Goal: Information Seeking & Learning: Compare options

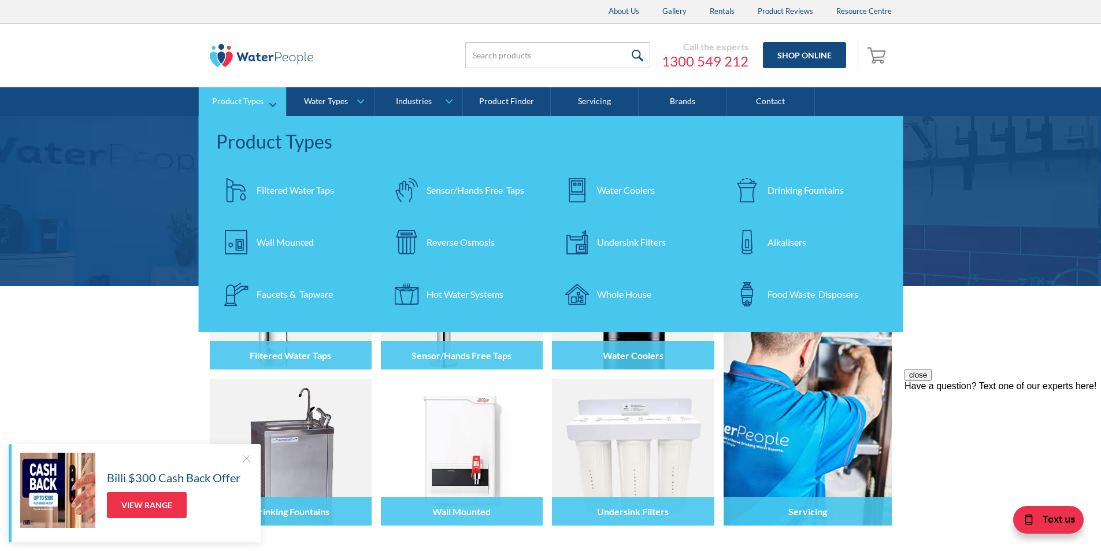
click at [287, 187] on div "Filtered Water Taps" at bounding box center [295, 190] width 77 height 14
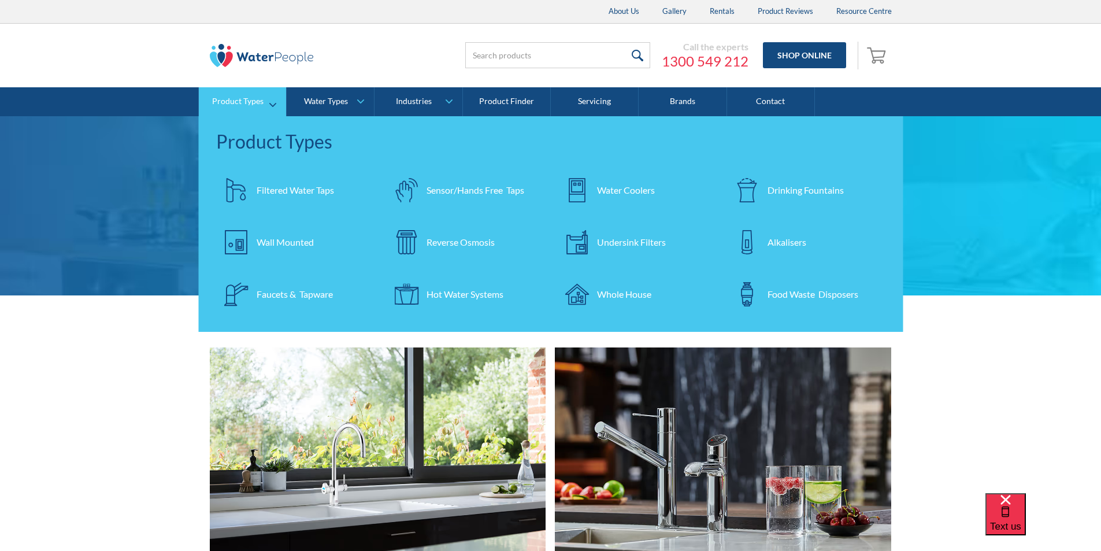
click at [293, 188] on div "Filtered Water Taps" at bounding box center [295, 190] width 77 height 14
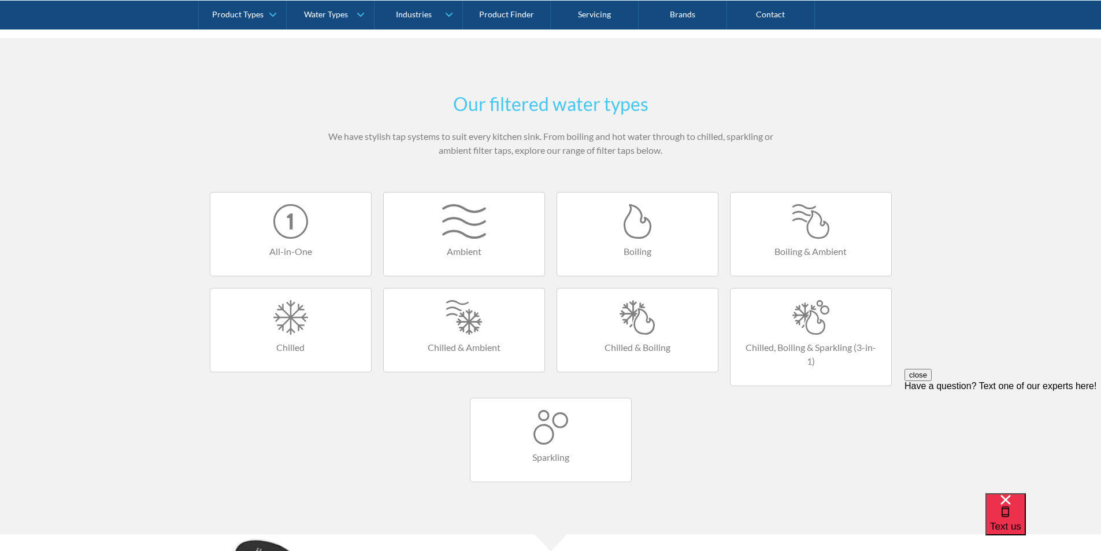
scroll to position [693, 0]
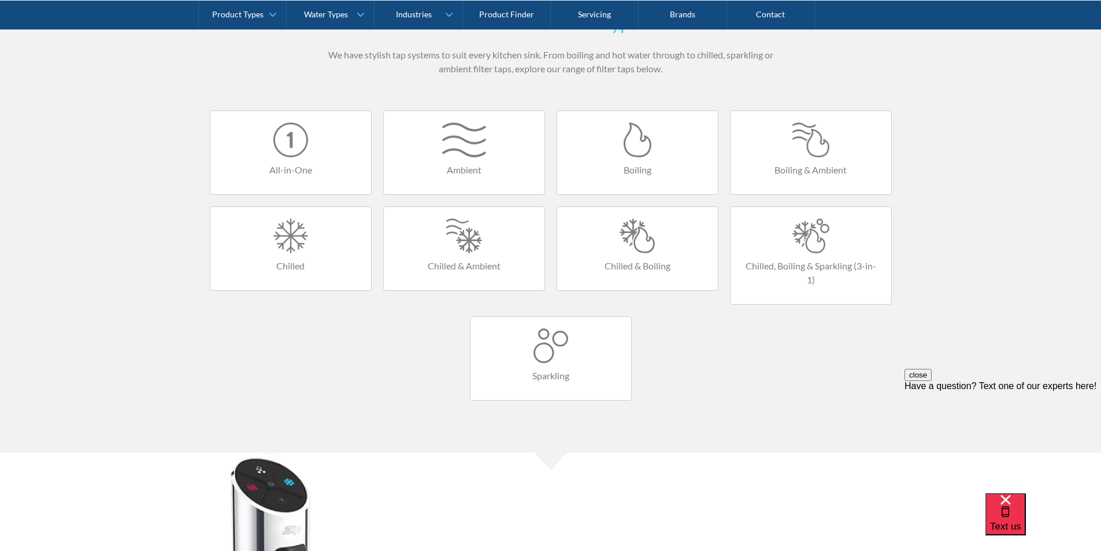
click at [793, 234] on div at bounding box center [811, 235] width 138 height 35
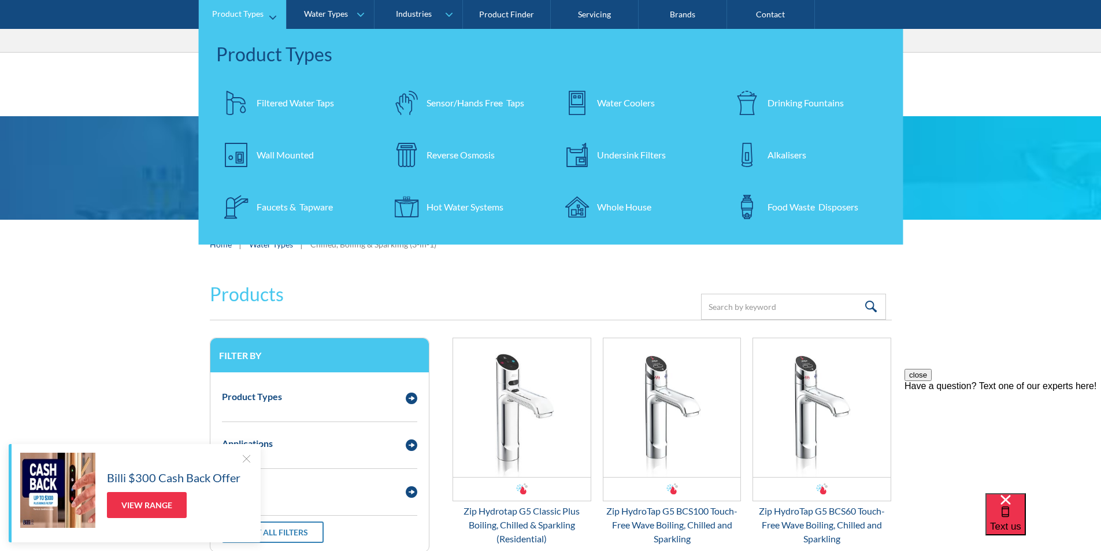
click at [283, 96] on div "Filtered Water Taps" at bounding box center [295, 103] width 77 height 14
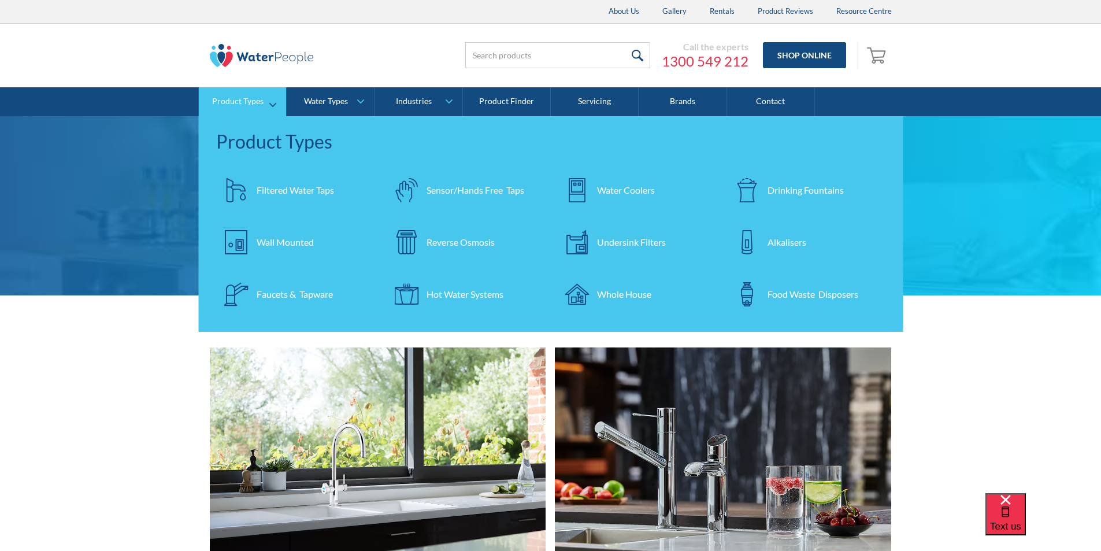
click at [281, 185] on div "Filtered Water Taps" at bounding box center [295, 190] width 77 height 14
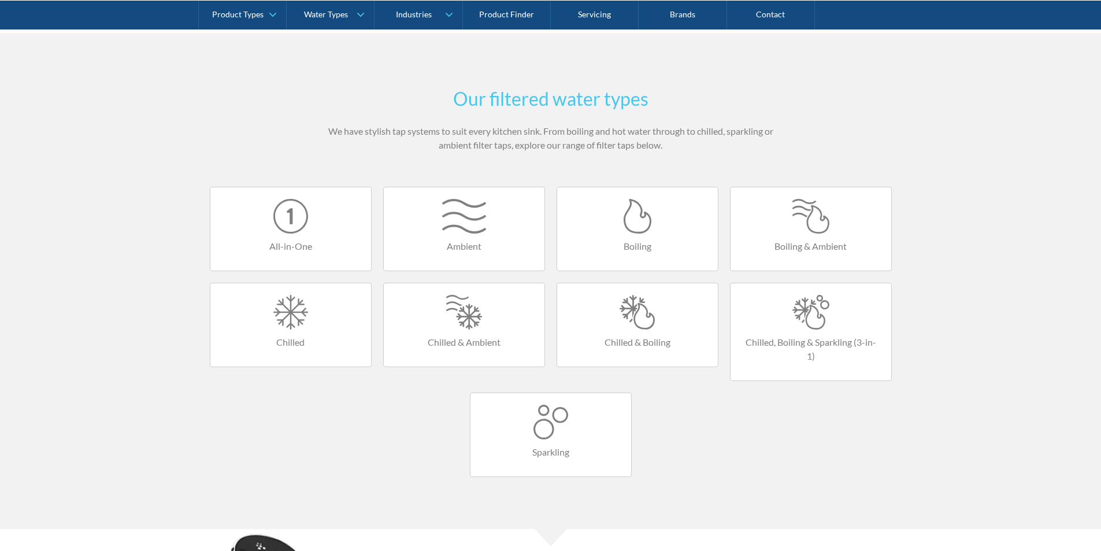
scroll to position [636, 0]
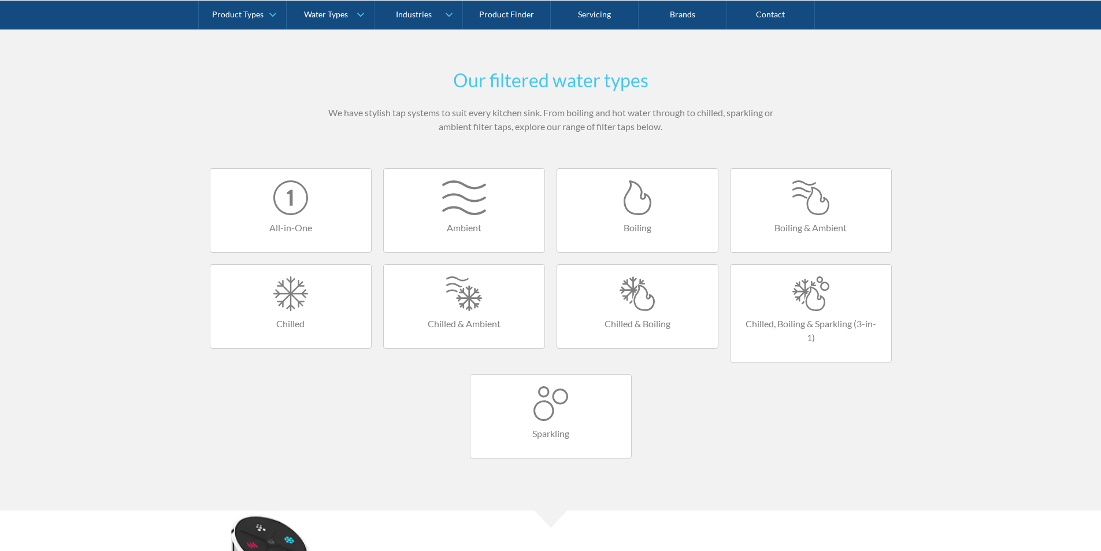
click at [627, 302] on div at bounding box center [638, 293] width 138 height 35
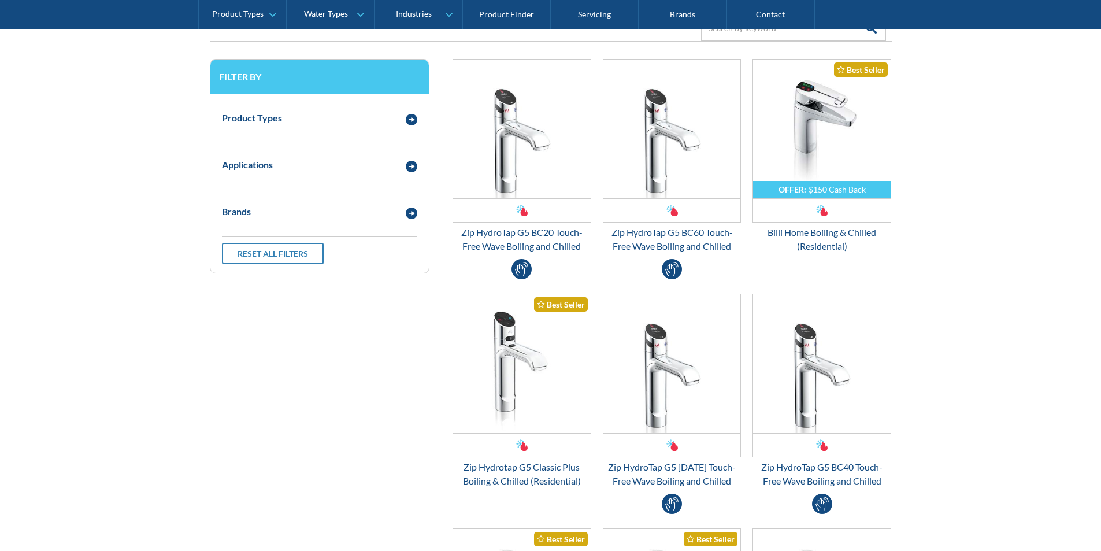
scroll to position [347, 0]
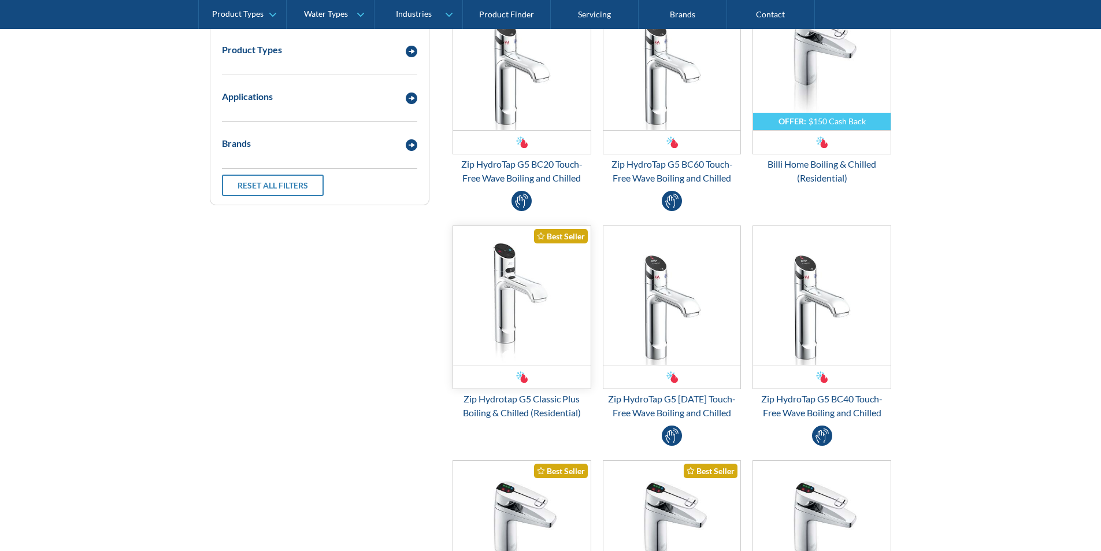
click at [508, 316] on img "Email Form 3" at bounding box center [522, 295] width 138 height 139
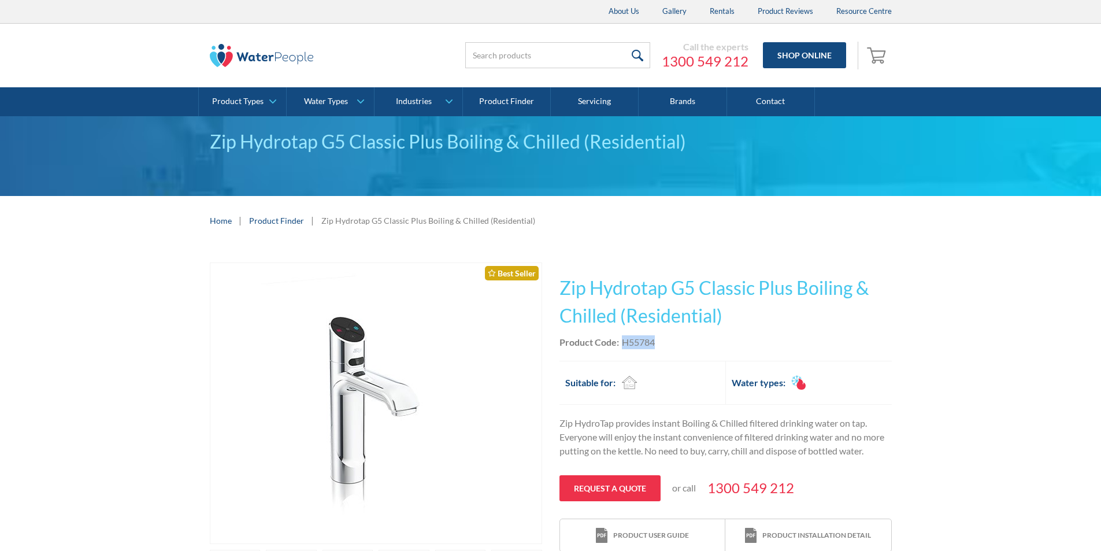
drag, startPoint x: 658, startPoint y: 343, endPoint x: 620, endPoint y: 348, distance: 37.8
click at [620, 348] on div "Product Code: H55784" at bounding box center [725, 342] width 332 height 14
copy div "H55784"
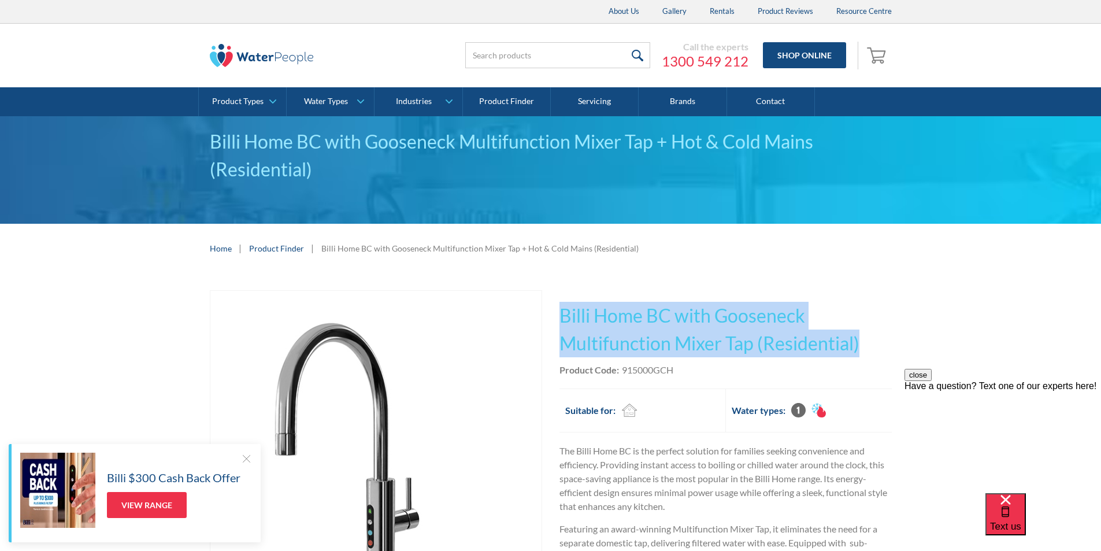
drag, startPoint x: 861, startPoint y: 342, endPoint x: 555, endPoint y: 295, distance: 309.8
click at [555, 295] on div "Play video Fits Most Brands Best Seller No items found. This tap design is incl…" at bounding box center [551, 508] width 682 height 436
copy h1 "Billi Home BC with Gooseneck Multifunction Mixer Tap (Residential)"
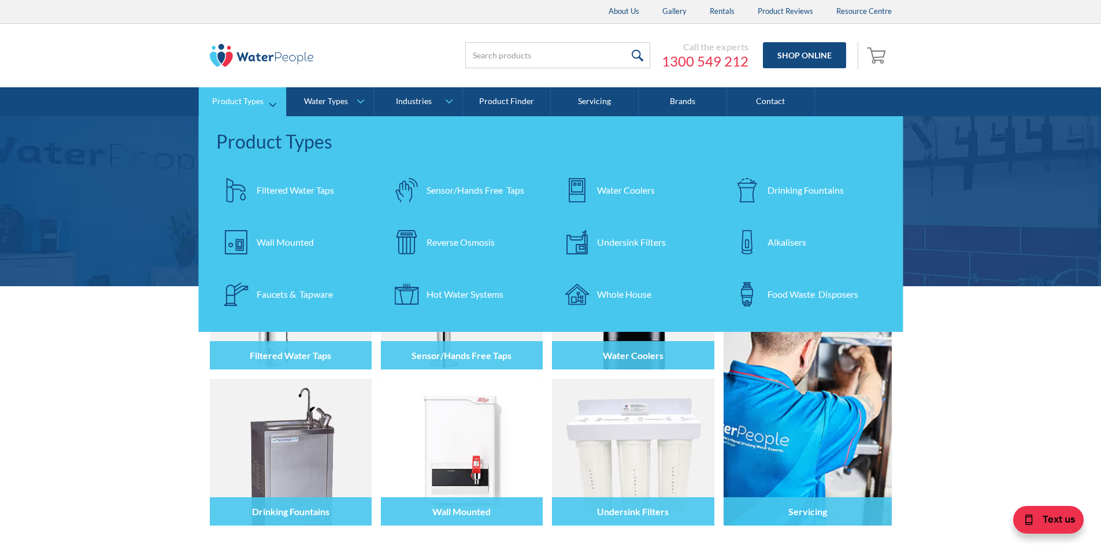
click at [607, 194] on div "Water Coolers" at bounding box center [626, 190] width 58 height 14
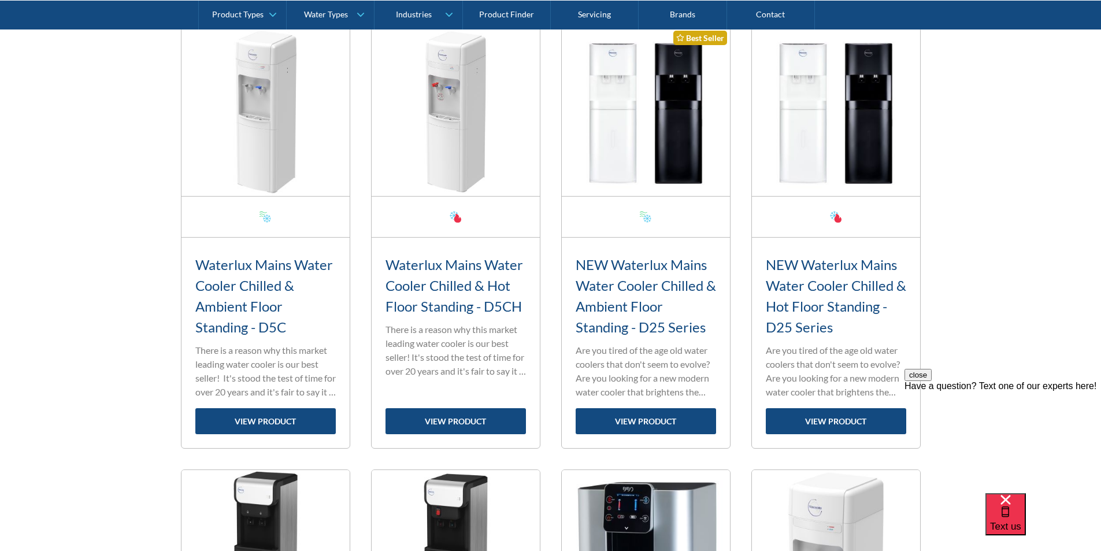
scroll to position [462, 0]
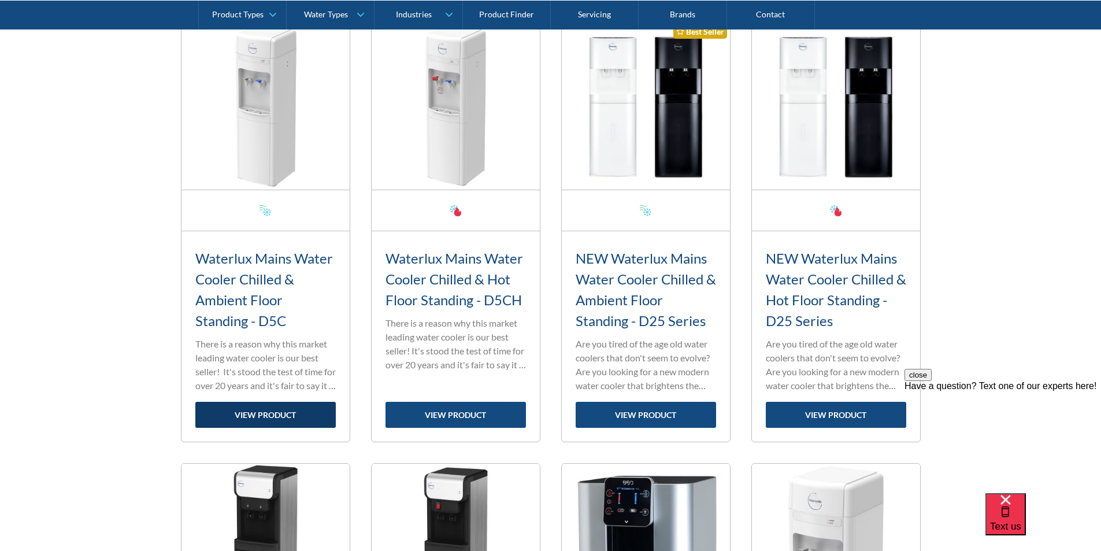
click at [262, 409] on link "view product" at bounding box center [265, 415] width 140 height 26
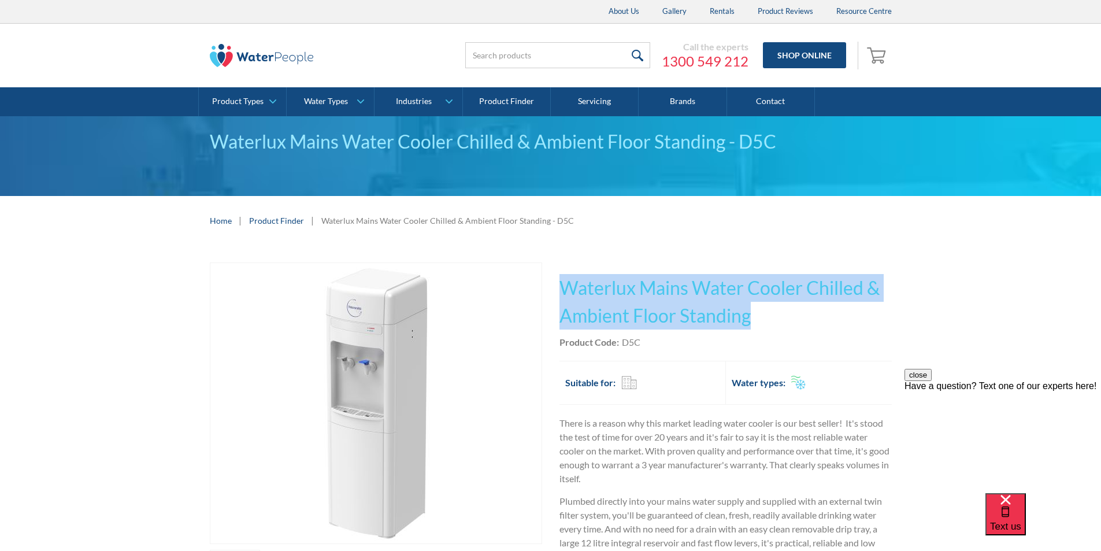
drag, startPoint x: 755, startPoint y: 314, endPoint x: 562, endPoint y: 278, distance: 195.7
click at [562, 278] on h1 "Waterlux Mains Water Cooler Chilled & Ambient Floor Standing" at bounding box center [725, 301] width 332 height 55
copy h1 "Waterlux Mains Water Cooler Chilled & Ambient Floor Standing"
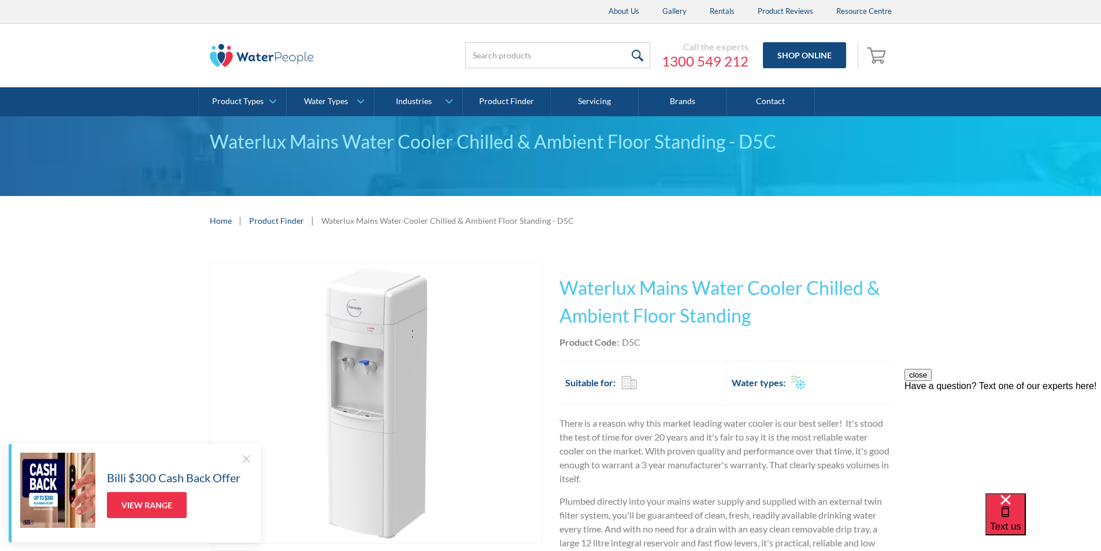
click at [648, 347] on div "Product Code: D5C" at bounding box center [725, 342] width 332 height 14
drag, startPoint x: 642, startPoint y: 341, endPoint x: 620, endPoint y: 339, distance: 22.0
click at [620, 339] on div "Product Code: D5C" at bounding box center [725, 342] width 332 height 14
copy div "D5C"
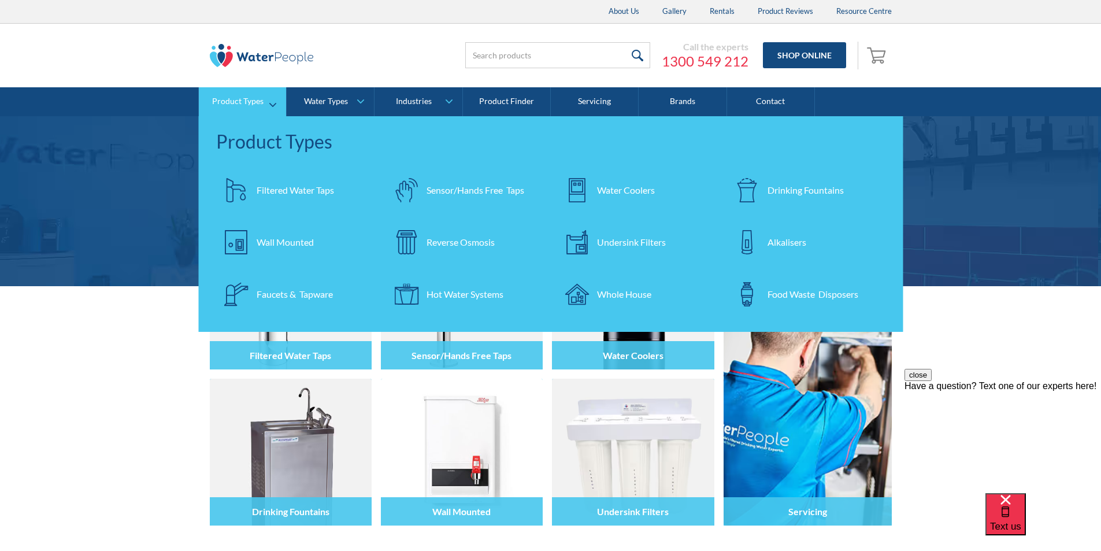
click at [621, 192] on div "Water Coolers" at bounding box center [626, 190] width 58 height 14
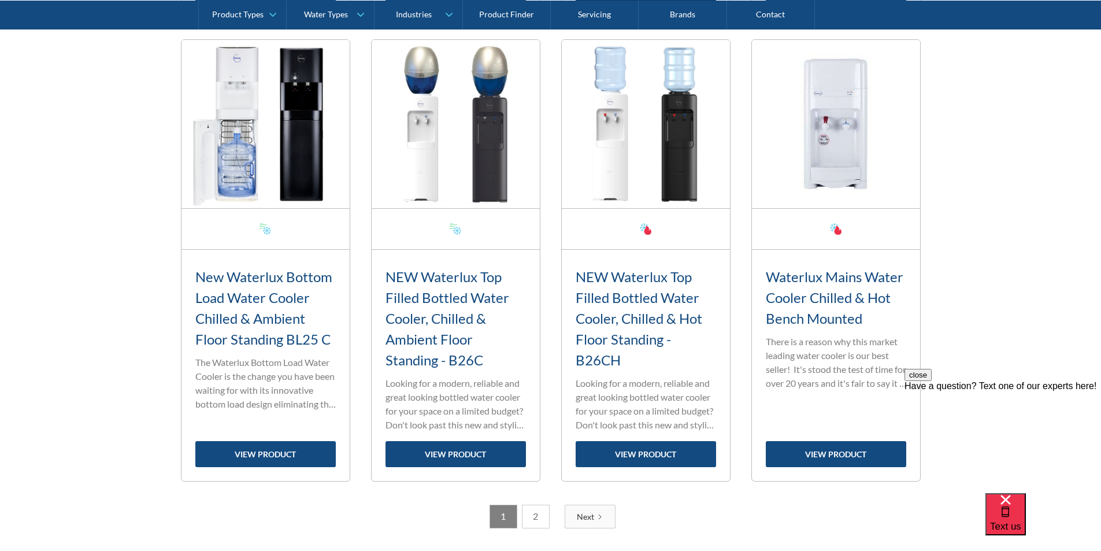
scroll to position [1791, 0]
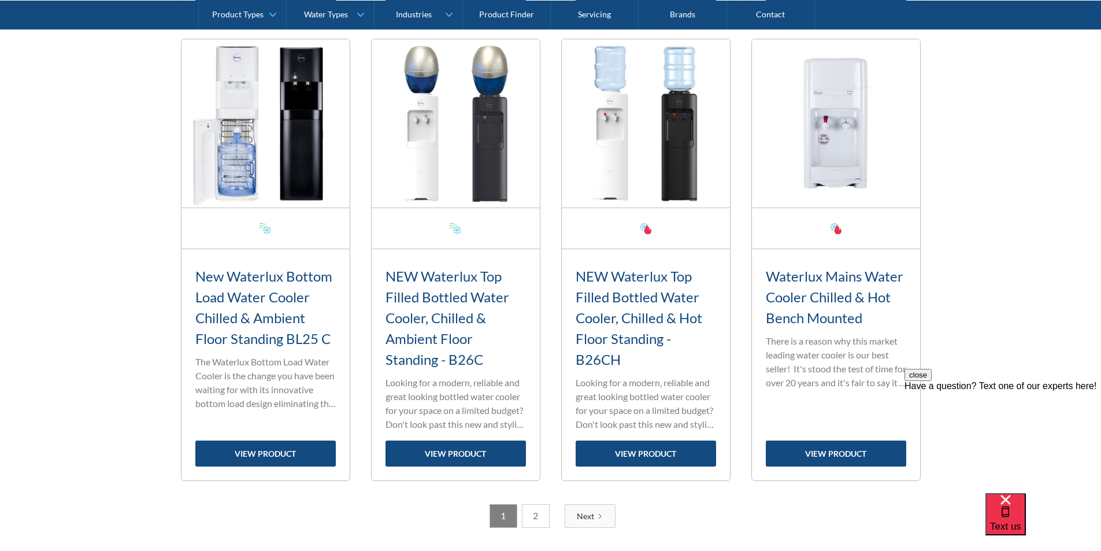
click at [532, 514] on link "2" at bounding box center [536, 516] width 28 height 24
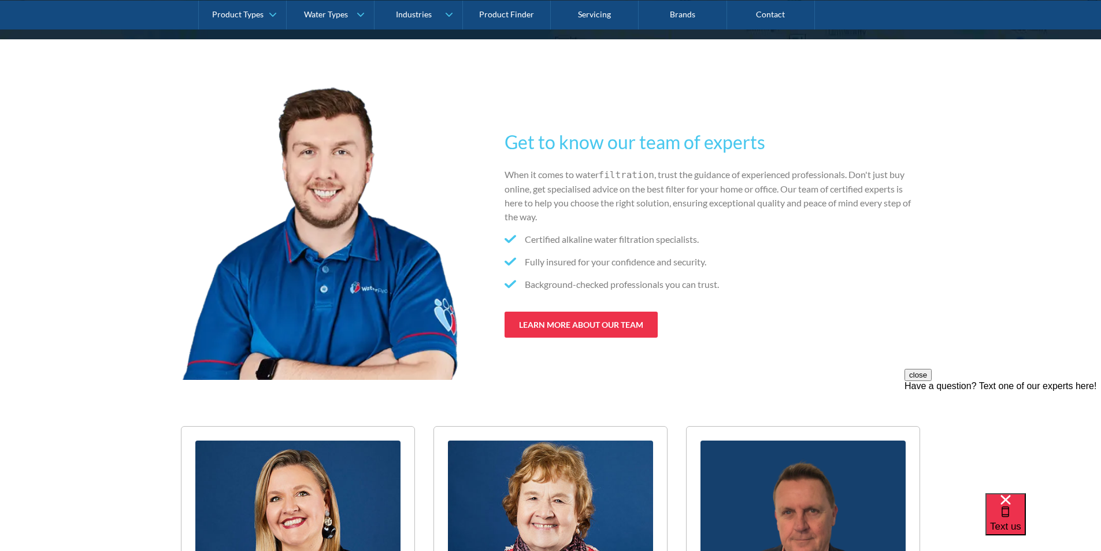
scroll to position [1387, 0]
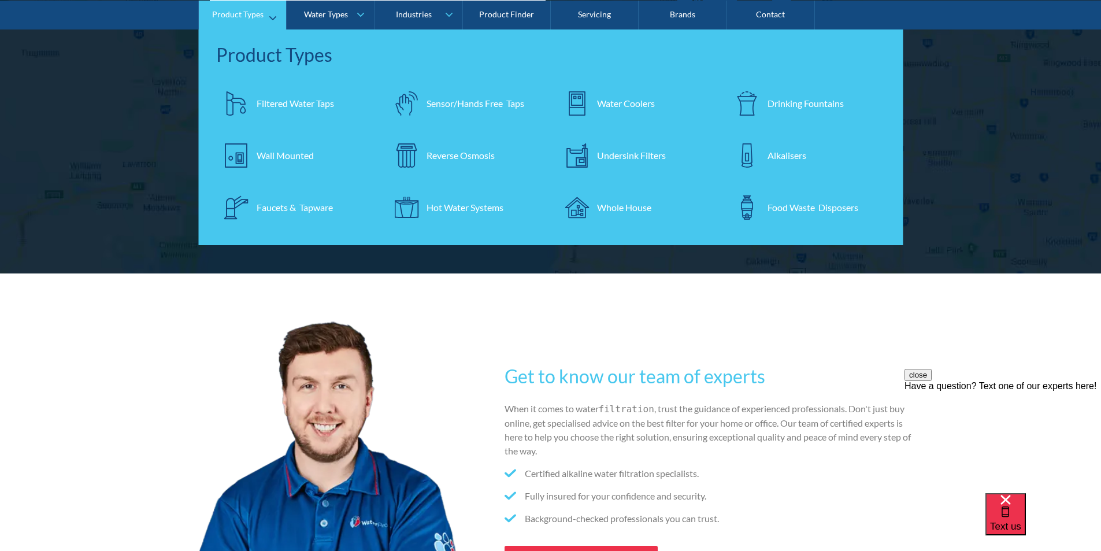
click at [613, 104] on div "Water Coolers" at bounding box center [626, 103] width 58 height 14
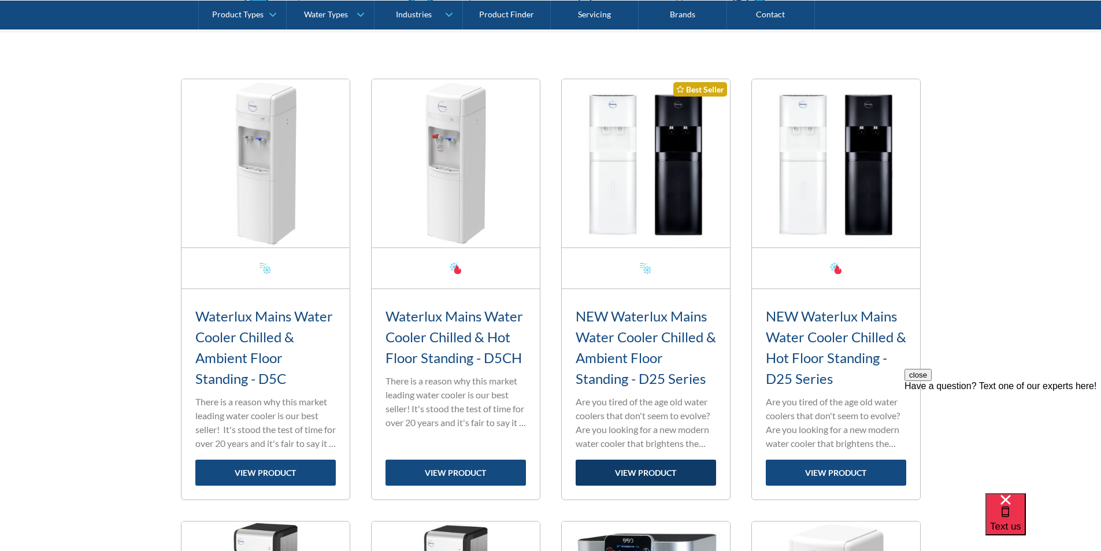
click at [644, 477] on link "view product" at bounding box center [646, 472] width 140 height 26
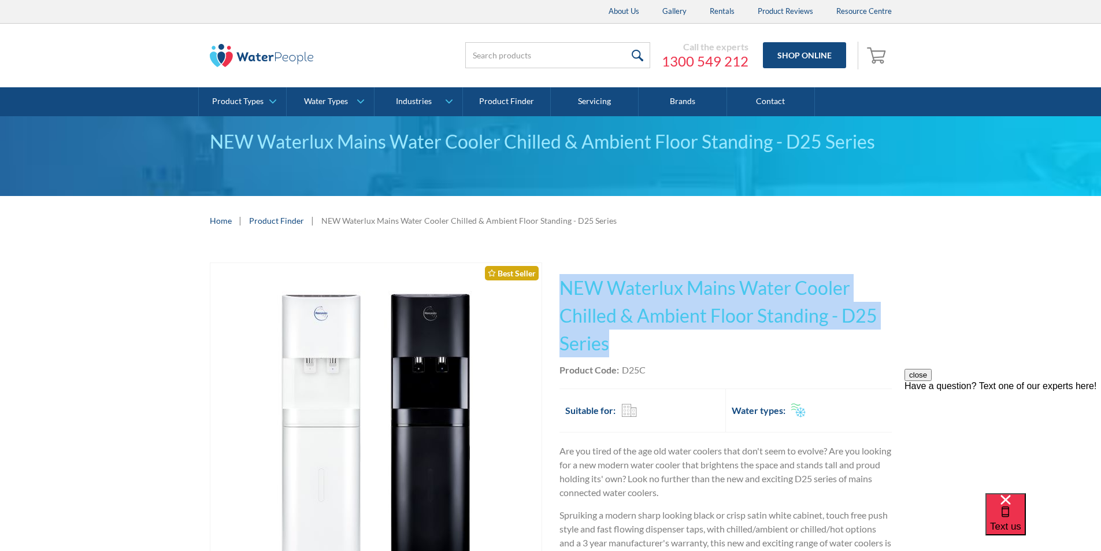
drag, startPoint x: 616, startPoint y: 342, endPoint x: 557, endPoint y: 287, distance: 80.5
click at [556, 285] on div "Play video Fits Most Brands Best Seller No items found. This tap design is incl…" at bounding box center [551, 496] width 682 height 469
copy h1 "NEW Waterlux Mains Water Cooler Chilled & Ambient Floor Standing - D25 Series"
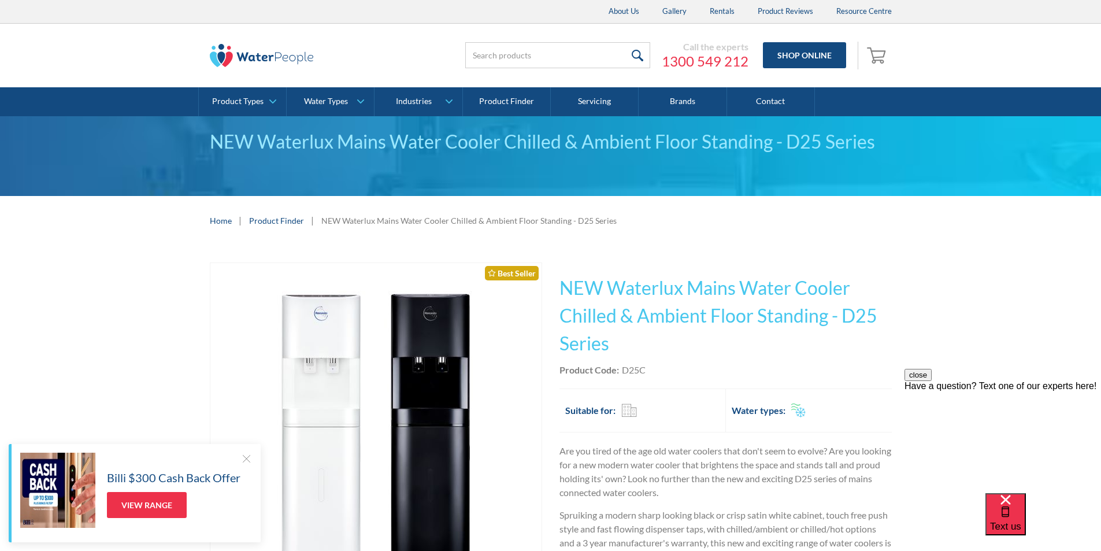
click at [655, 372] on div "Product Code: D25C" at bounding box center [725, 370] width 332 height 14
drag, startPoint x: 651, startPoint y: 372, endPoint x: 621, endPoint y: 372, distance: 30.6
click at [621, 372] on div "Product Code: D25C" at bounding box center [725, 370] width 332 height 14
copy div "D25C"
